Goal: Task Accomplishment & Management: Manage account settings

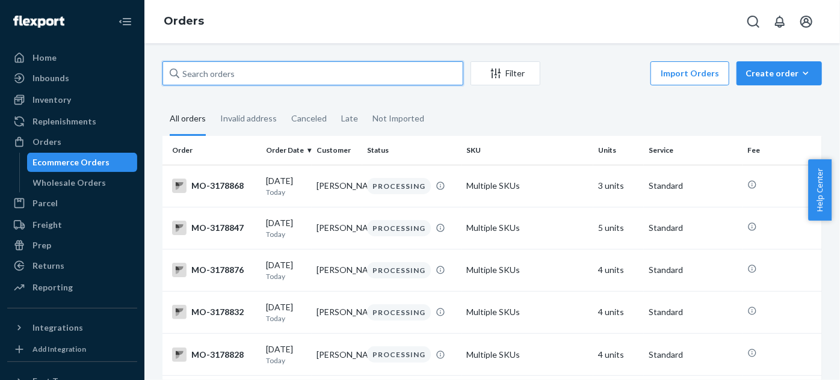
click at [246, 72] on input "text" at bounding box center [313, 73] width 301 height 24
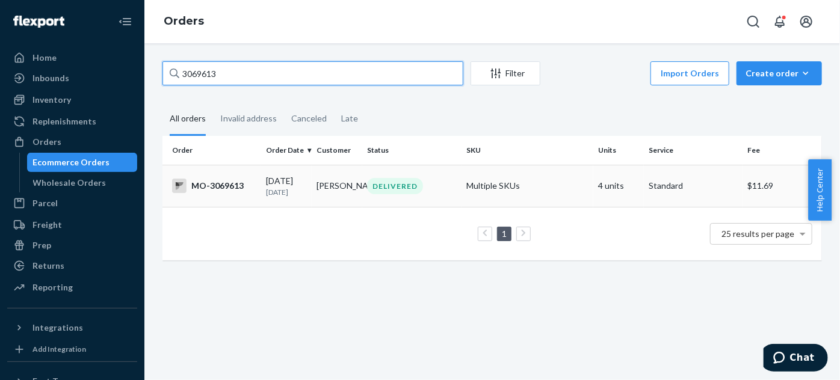
type input "3069613"
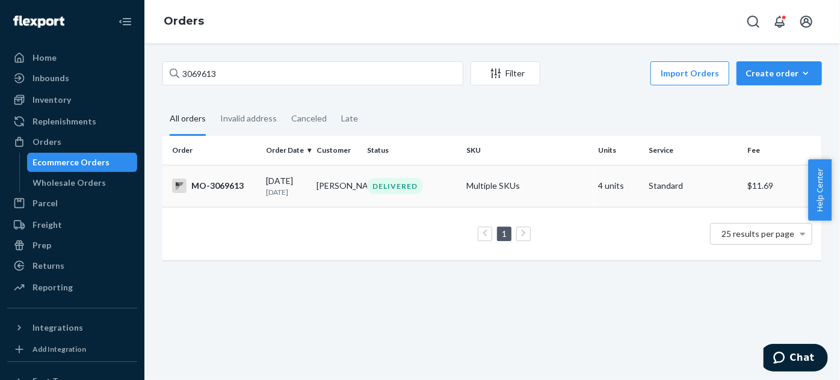
click at [444, 188] on div "DELIVERED" at bounding box center [412, 186] width 94 height 16
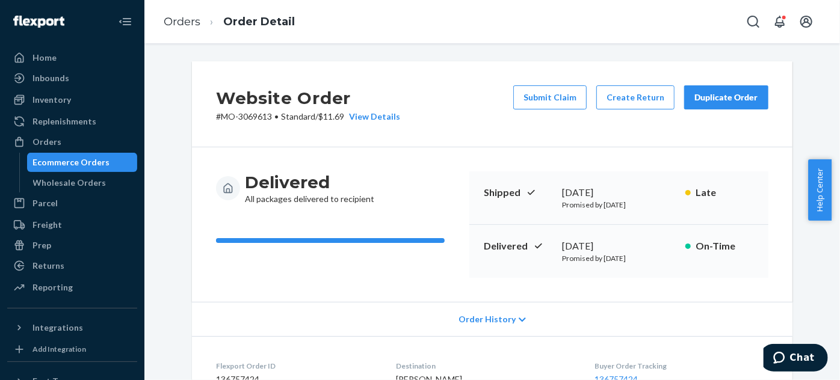
click at [250, 119] on p "# MO-3069613 • Standard / $11.69 View Details" at bounding box center [308, 117] width 184 height 12
copy p "3069613"
click at [642, 101] on button "Create Return" at bounding box center [635, 97] width 78 height 24
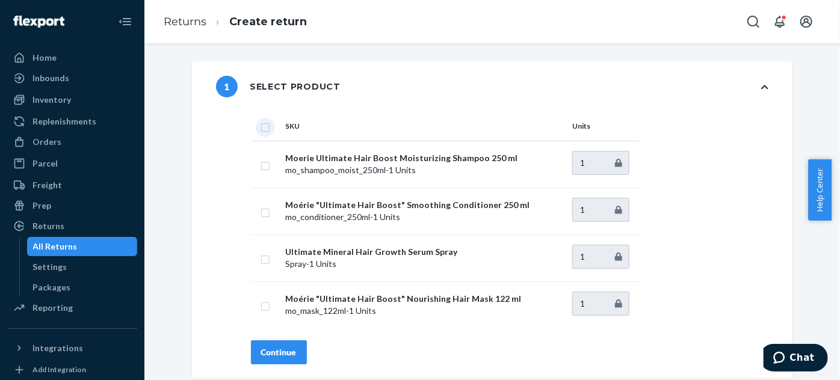
click at [263, 128] on input "checkbox" at bounding box center [266, 126] width 10 height 13
checkbox input "true"
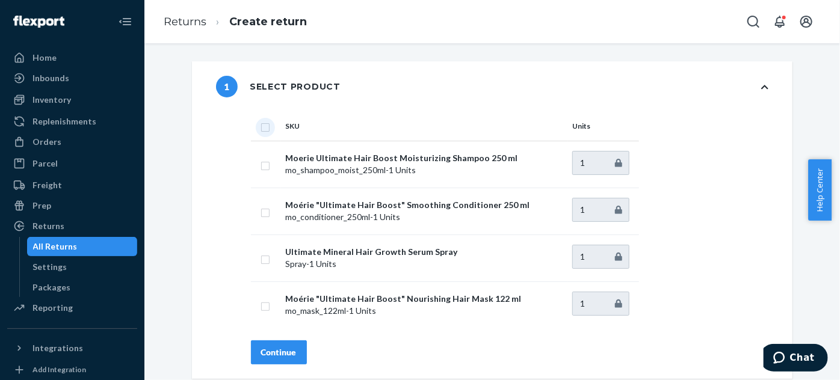
checkbox input "true"
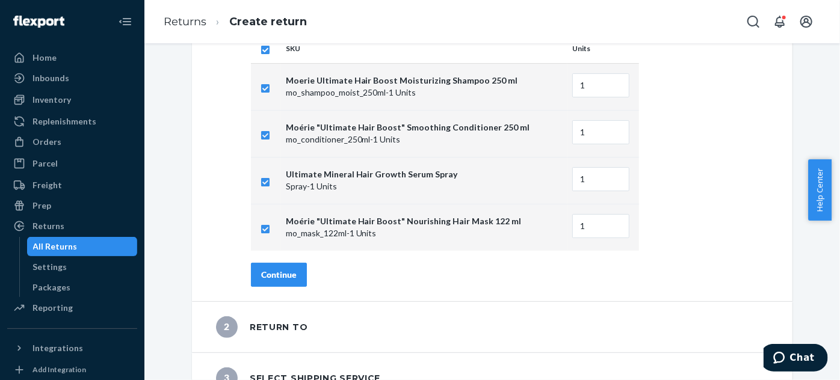
scroll to position [151, 0]
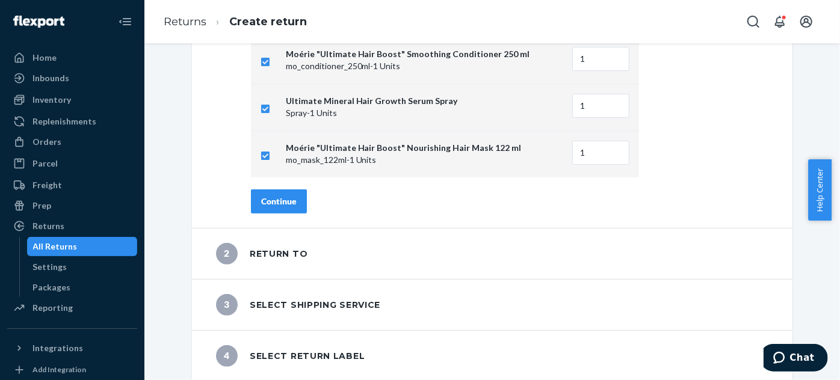
click at [291, 203] on div "Continue" at bounding box center [279, 202] width 36 height 12
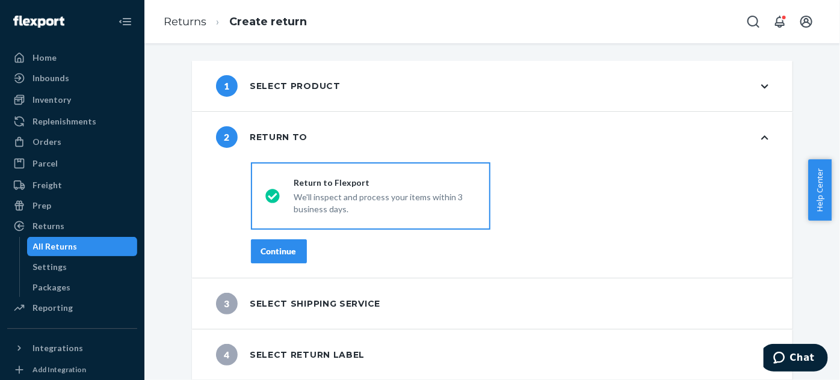
scroll to position [0, 0]
click at [275, 259] on button "Continue" at bounding box center [279, 252] width 56 height 24
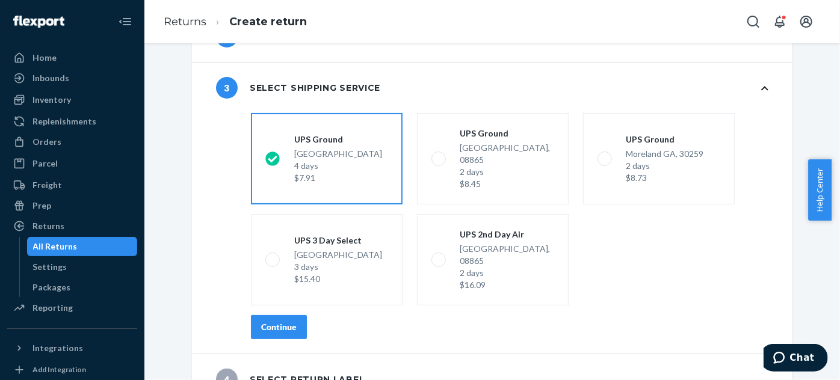
click at [273, 321] on div "Continue" at bounding box center [279, 327] width 36 height 12
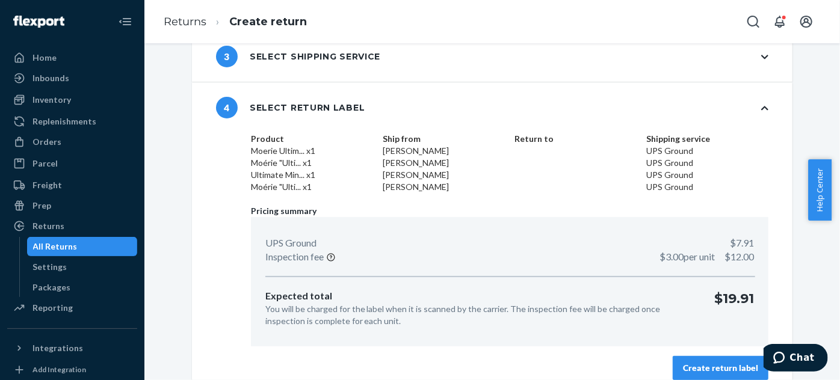
scroll to position [146, 0]
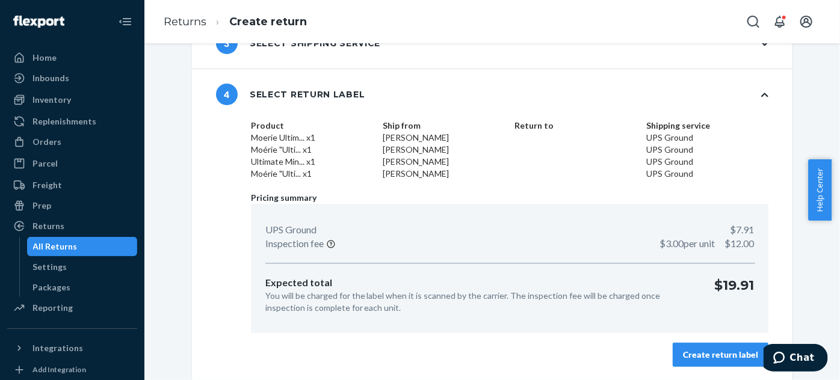
click at [714, 356] on div "Create return label" at bounding box center [720, 355] width 75 height 12
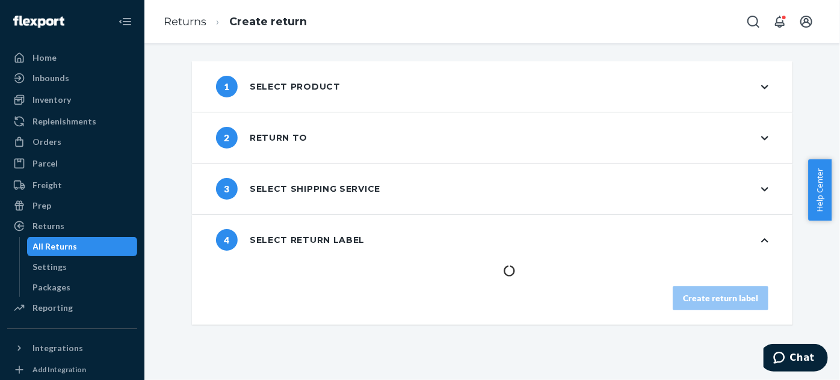
scroll to position [0, 0]
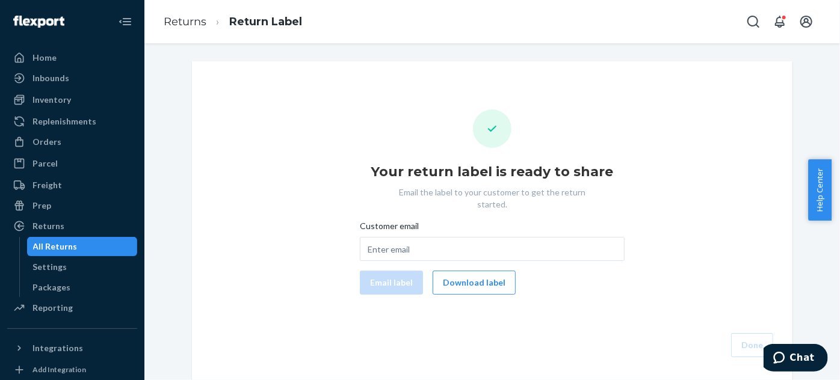
click at [456, 256] on div "Customer email Email label Download label" at bounding box center [492, 257] width 265 height 75
click at [458, 271] on button "Download label" at bounding box center [474, 283] width 83 height 24
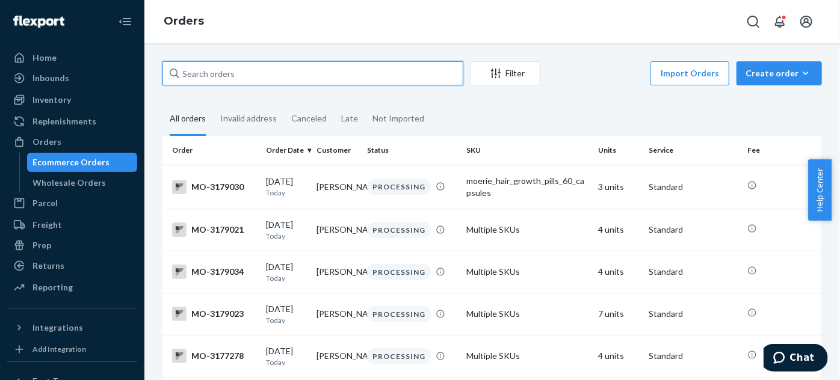
click at [240, 76] on input "text" at bounding box center [313, 73] width 301 height 24
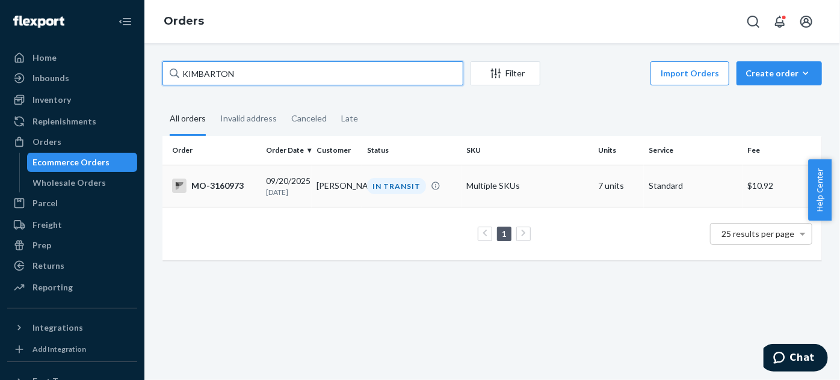
type input "KIMBARTON"
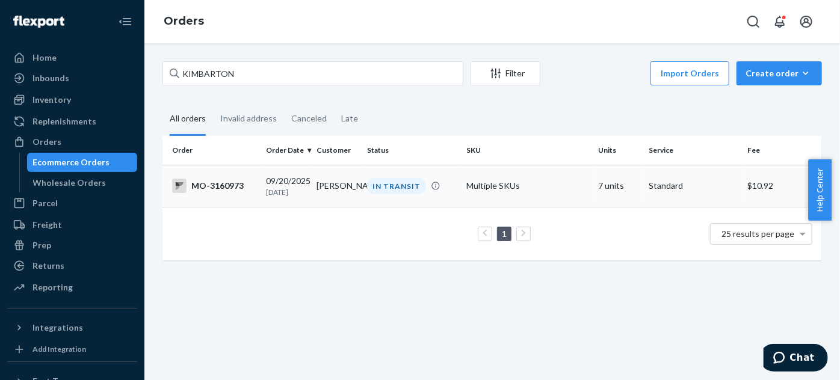
click at [406, 185] on div "IN TRANSIT" at bounding box center [396, 186] width 59 height 16
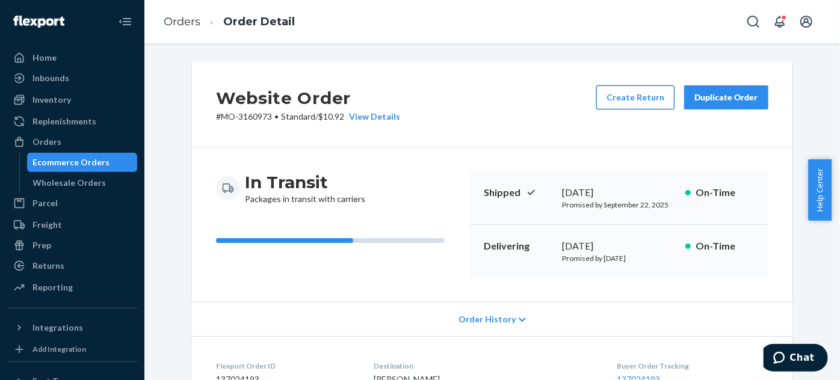
click at [643, 90] on button "Create Return" at bounding box center [635, 97] width 78 height 24
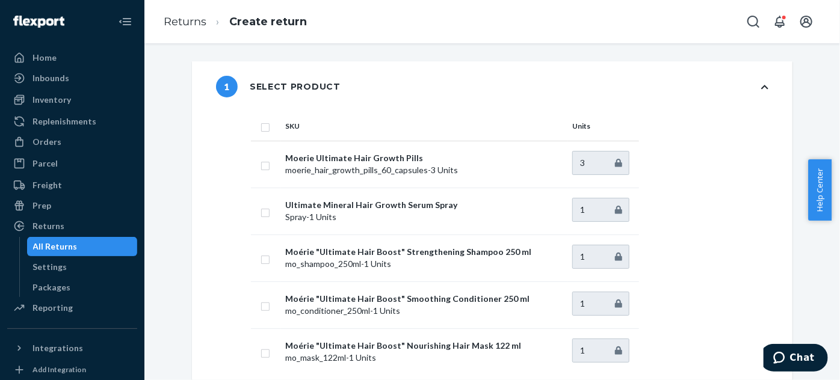
click at [261, 129] on input "checkbox" at bounding box center [266, 126] width 10 height 13
checkbox input "true"
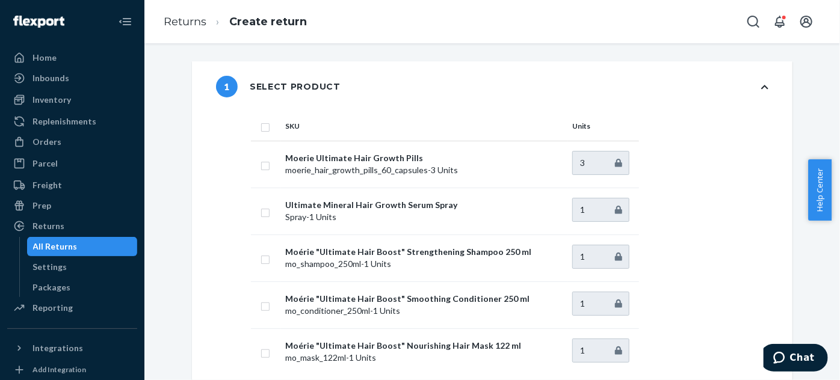
checkbox input "true"
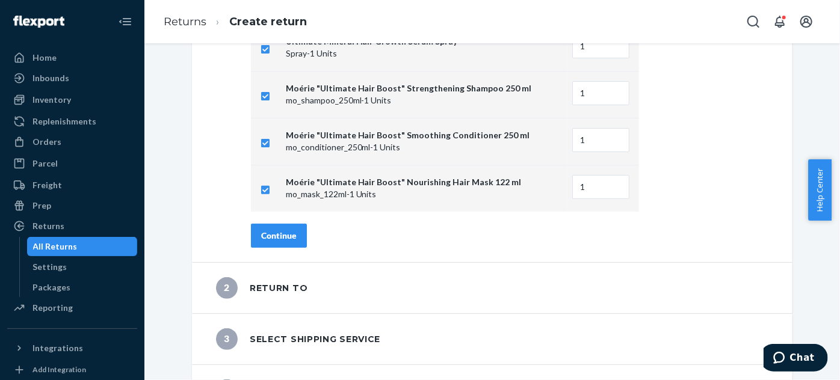
scroll to position [198, 0]
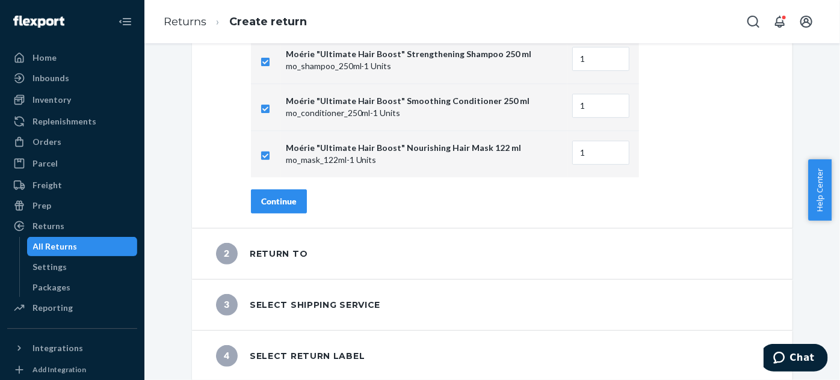
click at [294, 208] on button "Continue" at bounding box center [279, 202] width 56 height 24
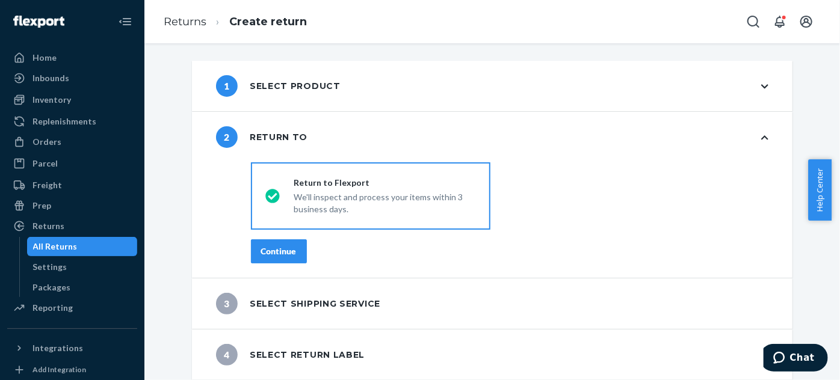
scroll to position [0, 0]
click at [273, 251] on div "Continue" at bounding box center [279, 252] width 36 height 12
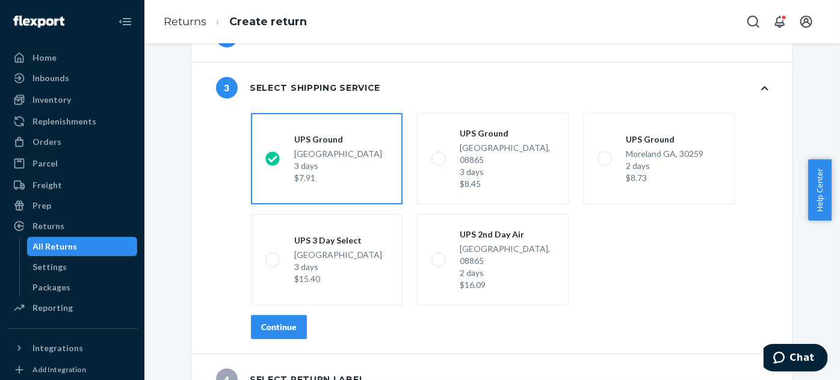
click at [280, 315] on button "Continue" at bounding box center [279, 327] width 56 height 24
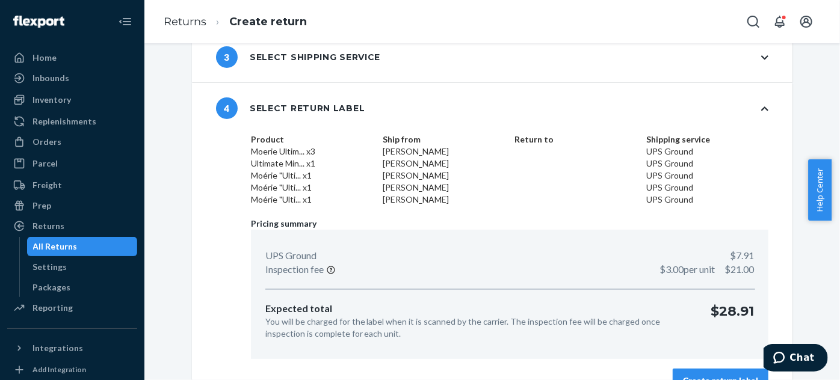
scroll to position [158, 0]
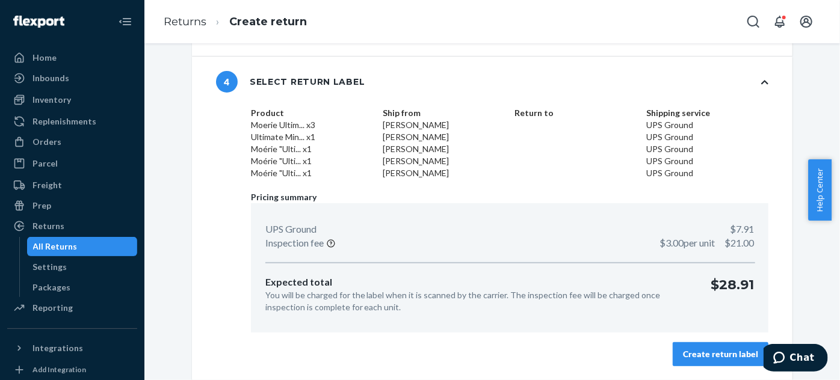
click at [698, 348] on div "Create return label" at bounding box center [720, 354] width 75 height 12
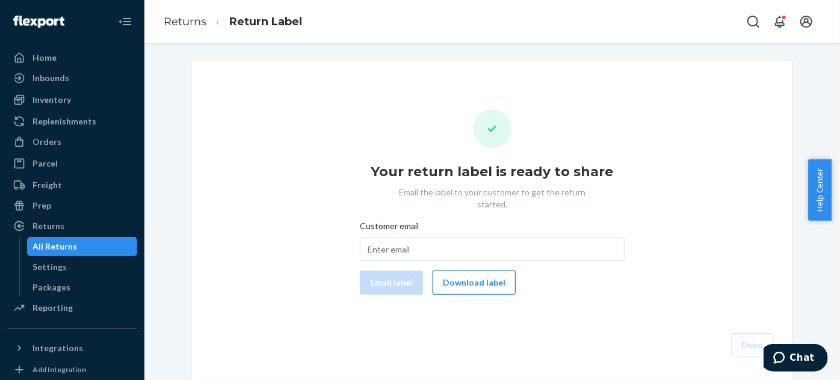
click at [492, 277] on button "Download label" at bounding box center [474, 283] width 83 height 24
